Goal: Transaction & Acquisition: Purchase product/service

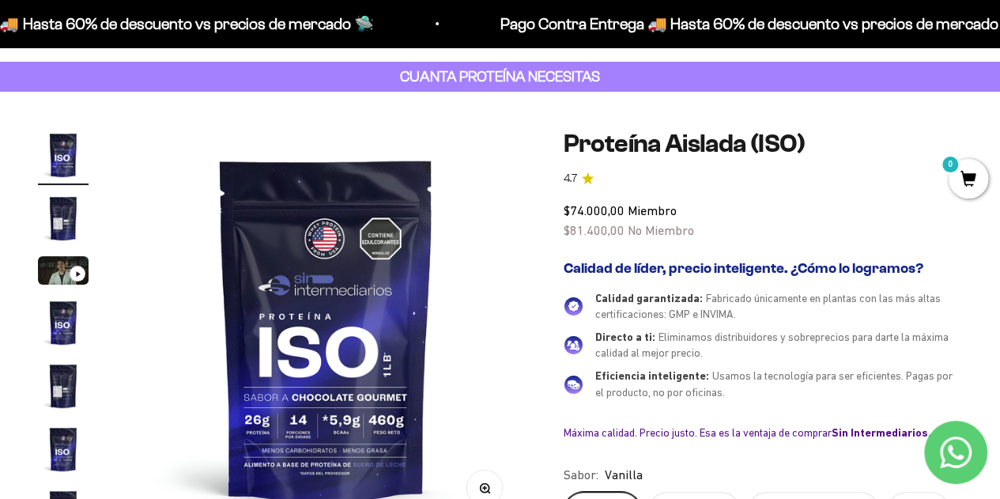
scroll to position [73, 0]
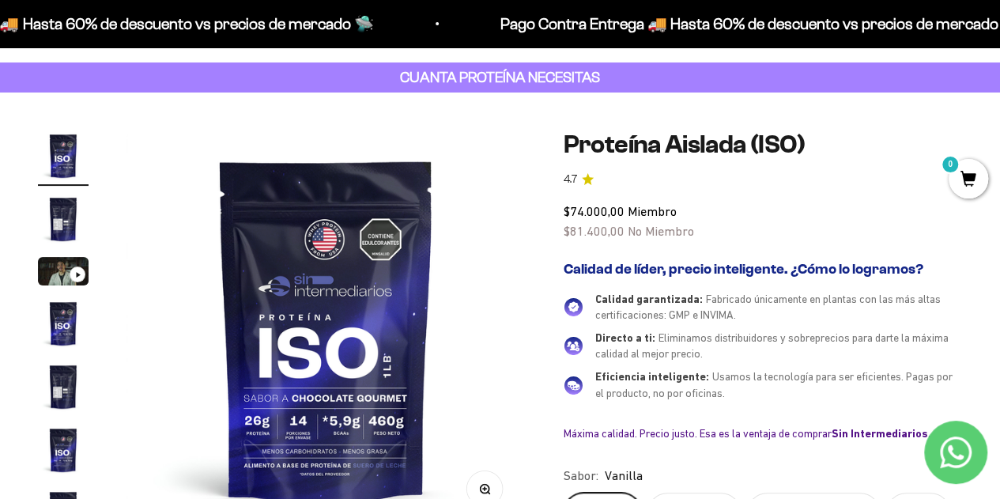
click at [72, 221] on img "Ir al artículo 2" at bounding box center [63, 219] width 51 height 51
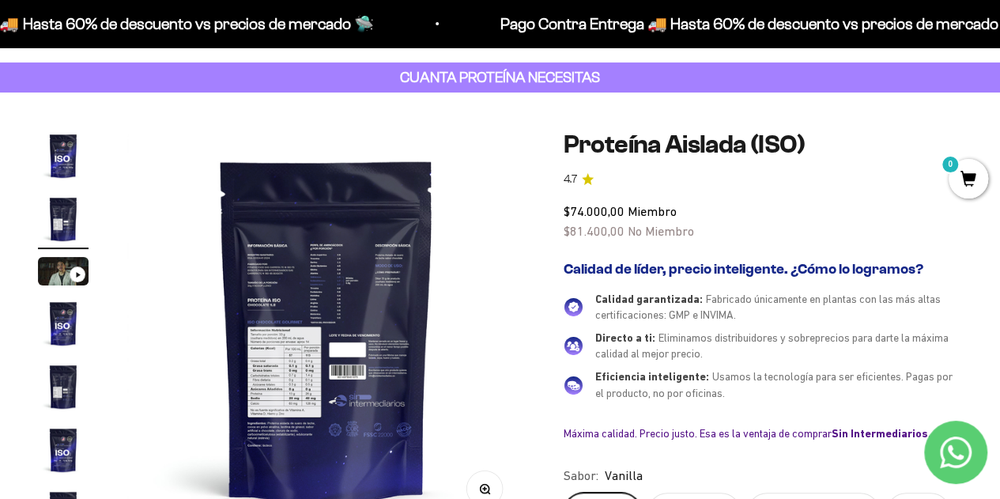
click at [73, 326] on img "Ir al artículo 4" at bounding box center [63, 323] width 51 height 51
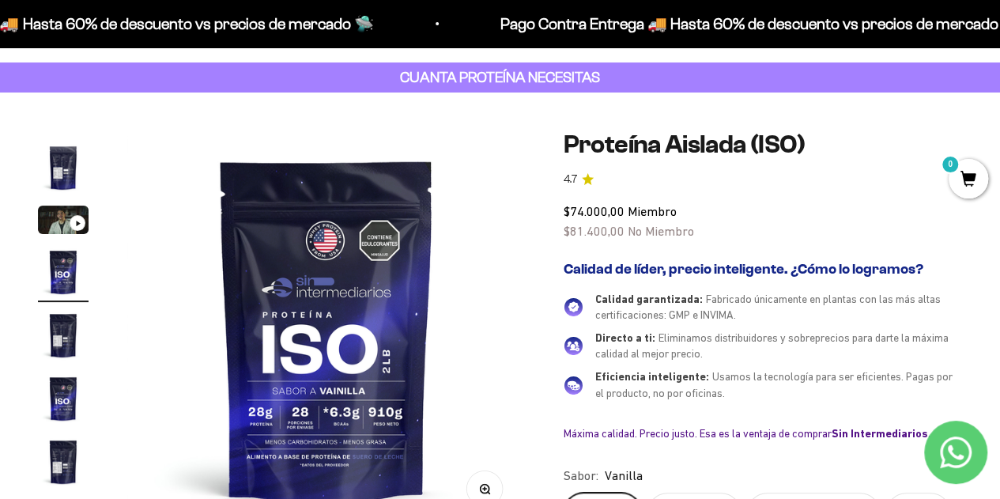
scroll to position [58, 0]
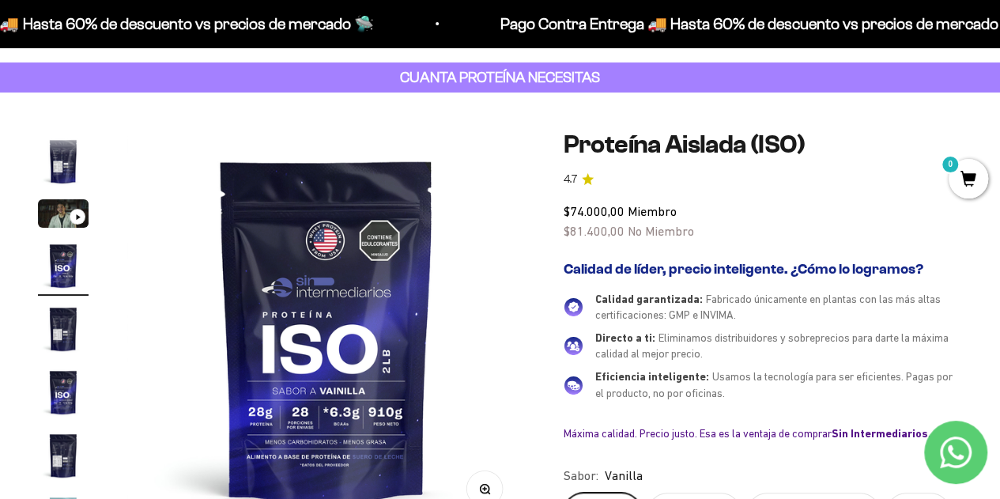
click at [69, 338] on img "Ir al artículo 5" at bounding box center [63, 329] width 51 height 51
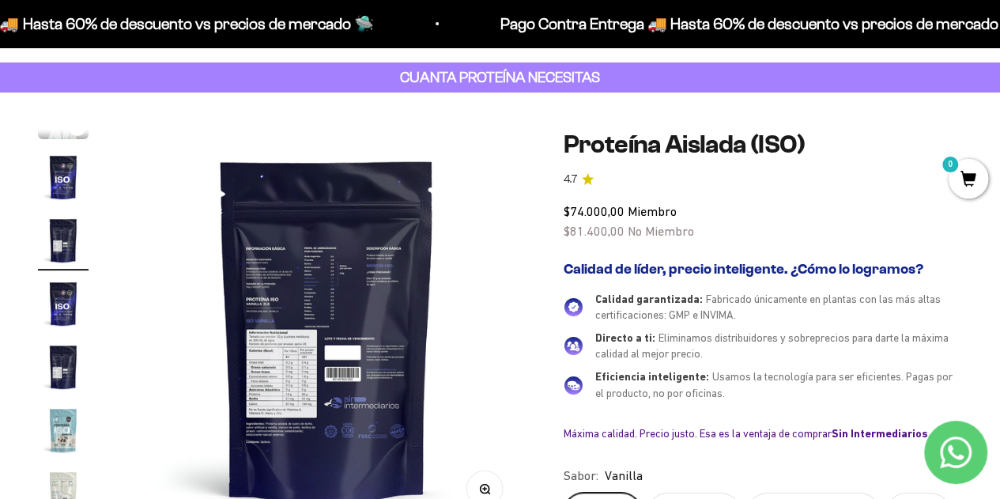
scroll to position [147, 0]
click at [62, 323] on img "Ir al artículo 6" at bounding box center [63, 302] width 51 height 51
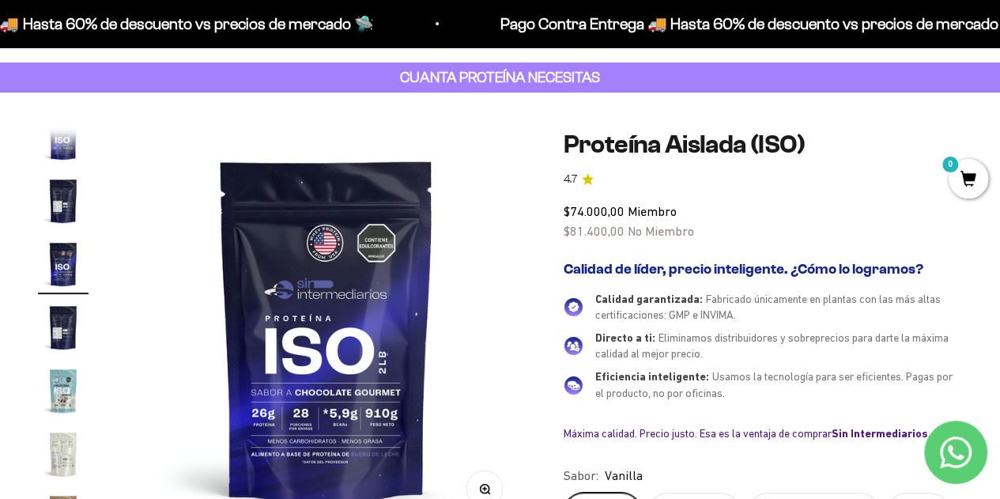
scroll to position [190, 0]
click at [66, 312] on img "Ir al artículo 7" at bounding box center [63, 323] width 51 height 51
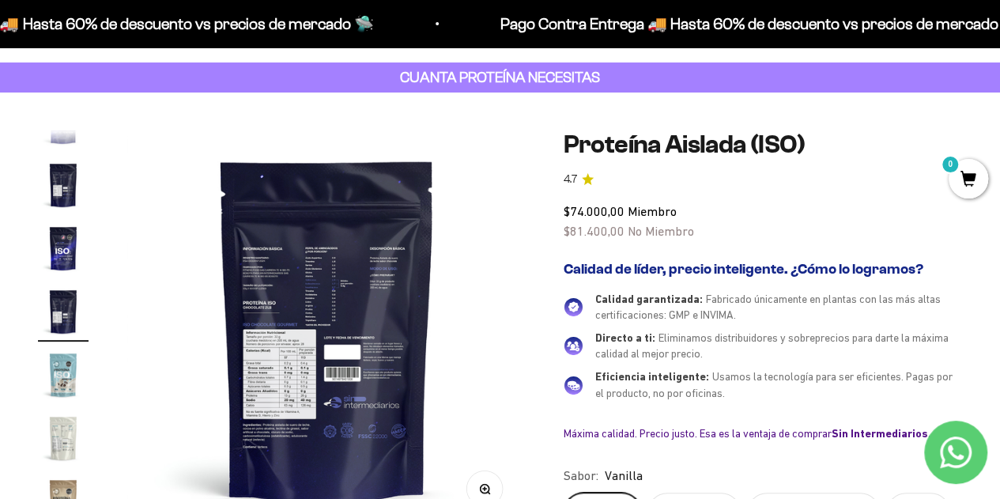
scroll to position [214, 0]
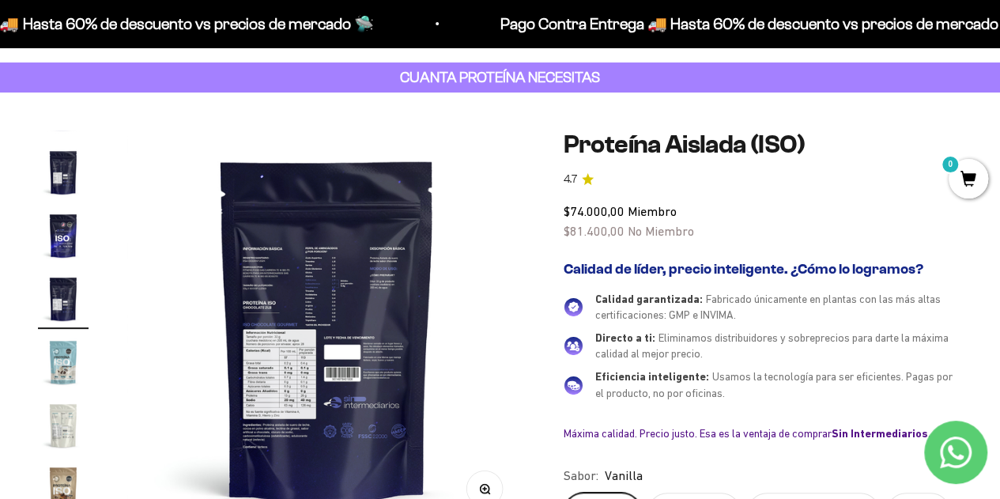
click at [67, 381] on img "Ir al artículo 8" at bounding box center [63, 362] width 51 height 51
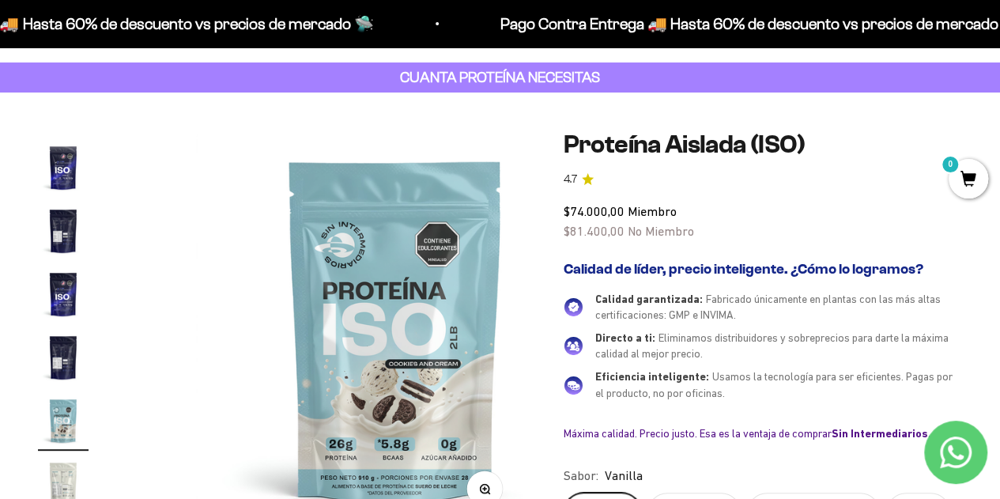
scroll to position [0, 0]
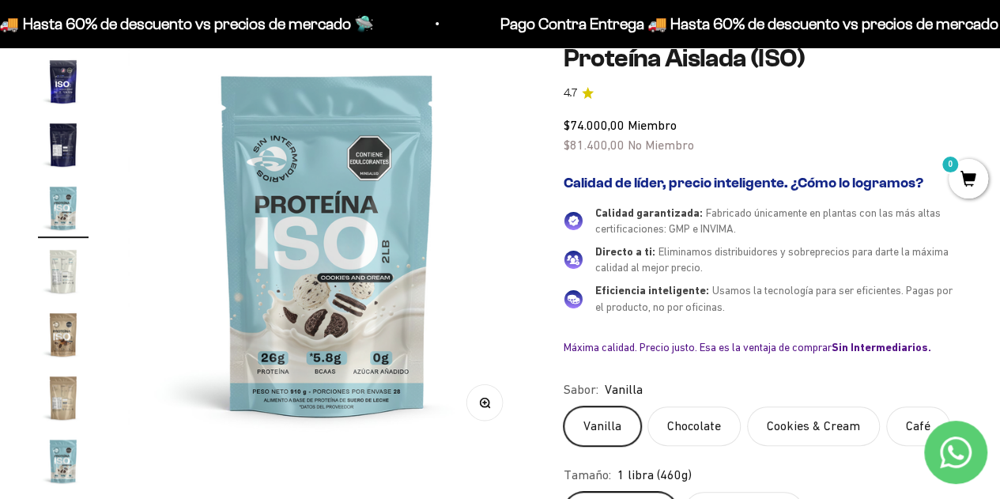
click at [63, 333] on img "Ir al artículo 10" at bounding box center [63, 334] width 51 height 51
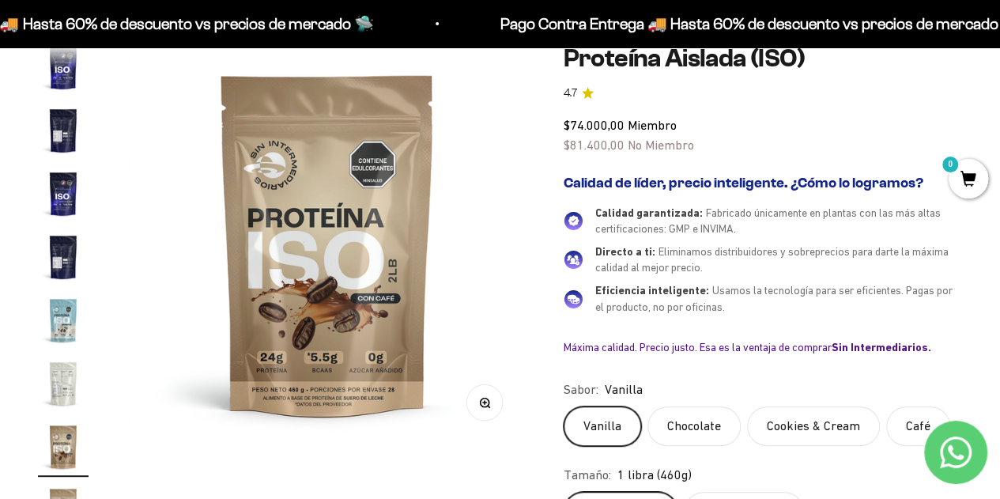
click at [55, 196] on img "Ir al artículo 6" at bounding box center [63, 193] width 51 height 51
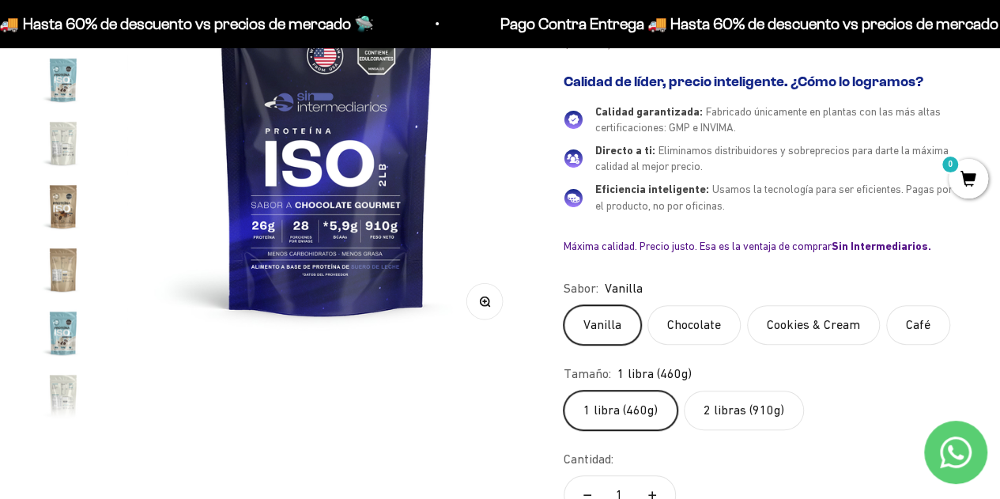
click at [712, 422] on label "2 libras (910g)" at bounding box center [744, 410] width 120 height 40
click at [564, 390] on input "2 libras (910g)" at bounding box center [563, 390] width 1 height 1
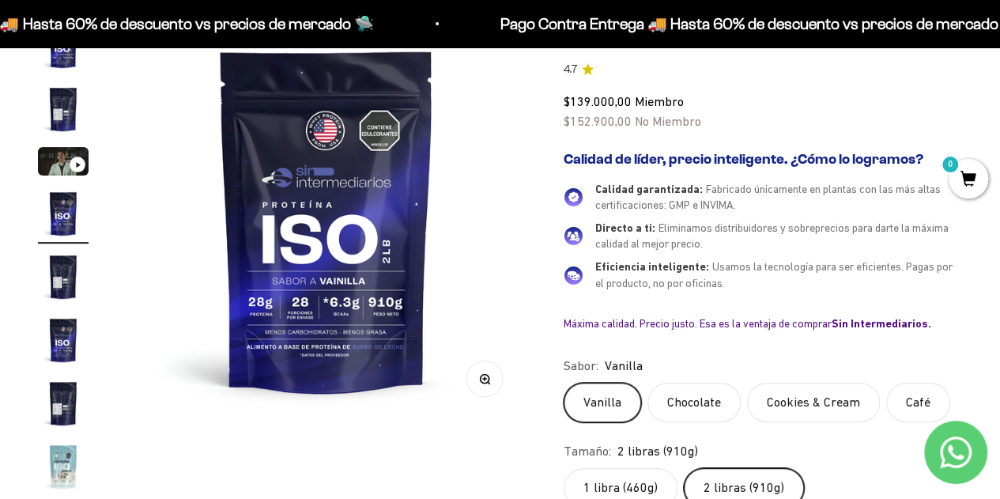
click at [727, 395] on label "Chocolate" at bounding box center [693, 403] width 93 height 40
click at [564, 383] on input "Chocolate" at bounding box center [563, 382] width 1 height 1
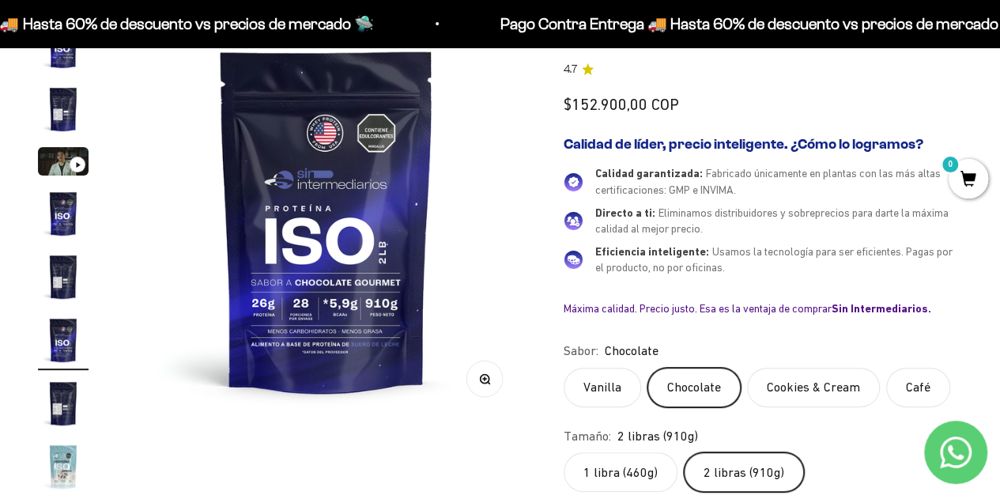
scroll to position [29, 0]
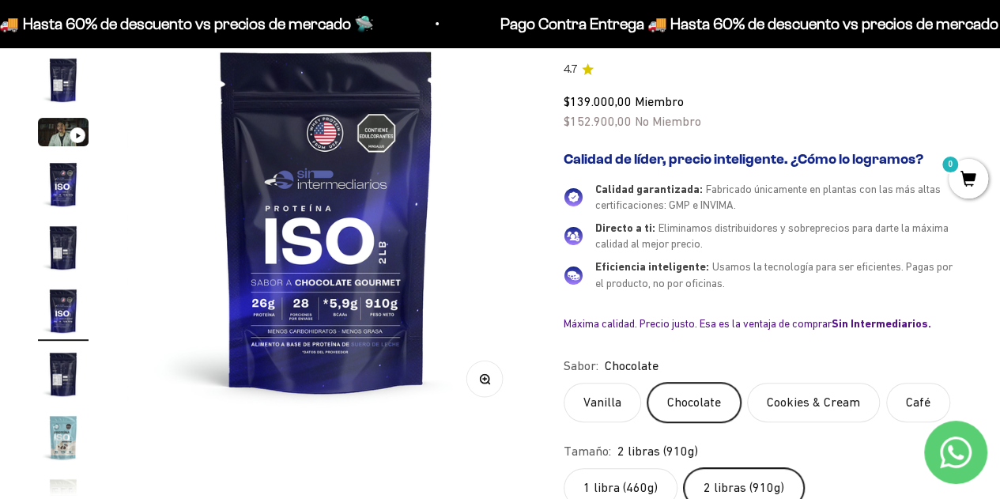
click at [803, 393] on label "Cookies & Cream" at bounding box center [813, 403] width 133 height 40
click at [564, 383] on input "Cookies & Cream" at bounding box center [563, 382] width 1 height 1
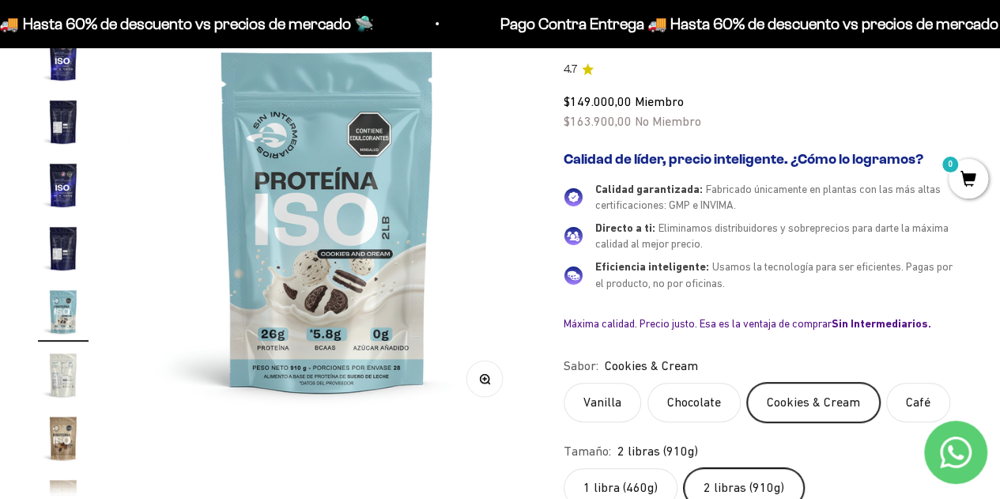
scroll to position [156, 0]
click at [593, 390] on label "Vanilla" at bounding box center [602, 403] width 77 height 40
click at [564, 383] on input "Vanilla" at bounding box center [563, 382] width 1 height 1
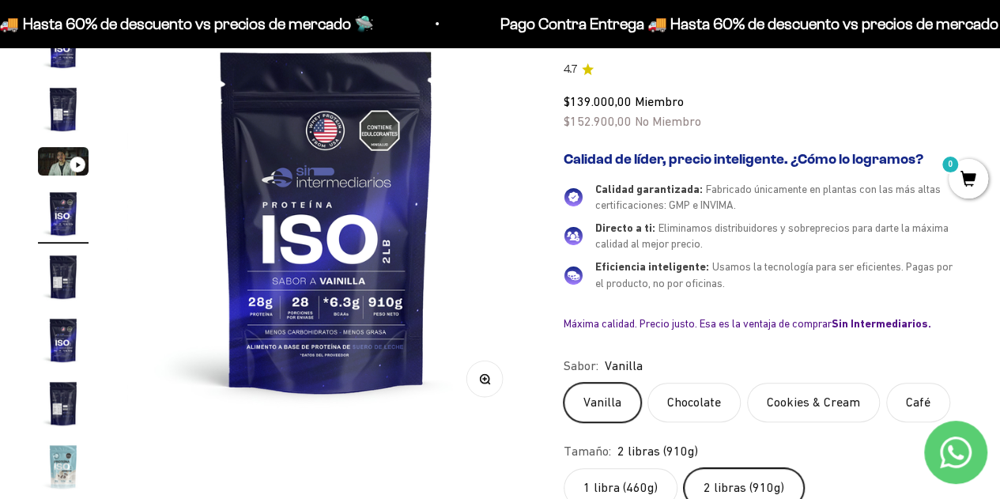
click at [833, 399] on label "Cookies & Cream" at bounding box center [813, 403] width 133 height 40
click at [564, 383] on input "Cookies & Cream" at bounding box center [563, 382] width 1 height 1
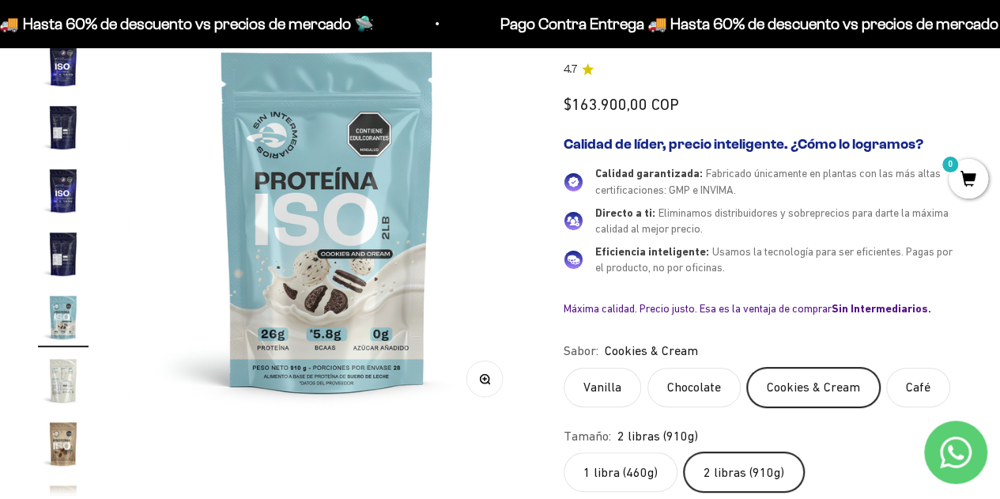
scroll to position [156, 0]
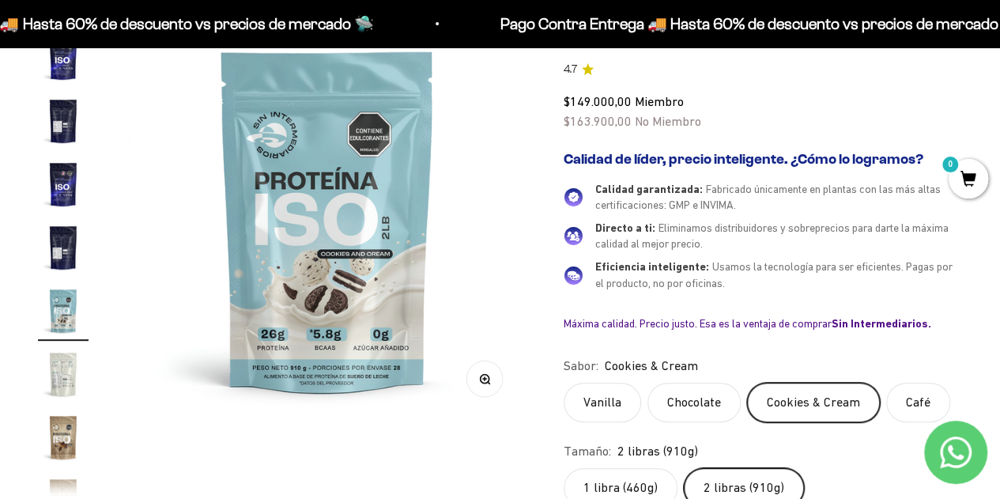
click at [907, 394] on label "Café" at bounding box center [918, 403] width 64 height 40
click at [564, 383] on input "Café" at bounding box center [563, 382] width 1 height 1
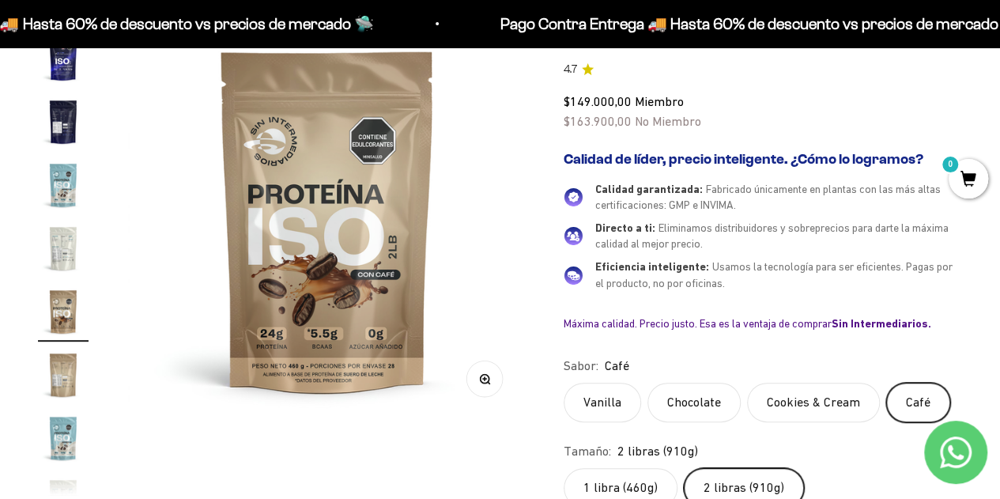
scroll to position [282, 0]
